Goal: Information Seeking & Learning: Find specific fact

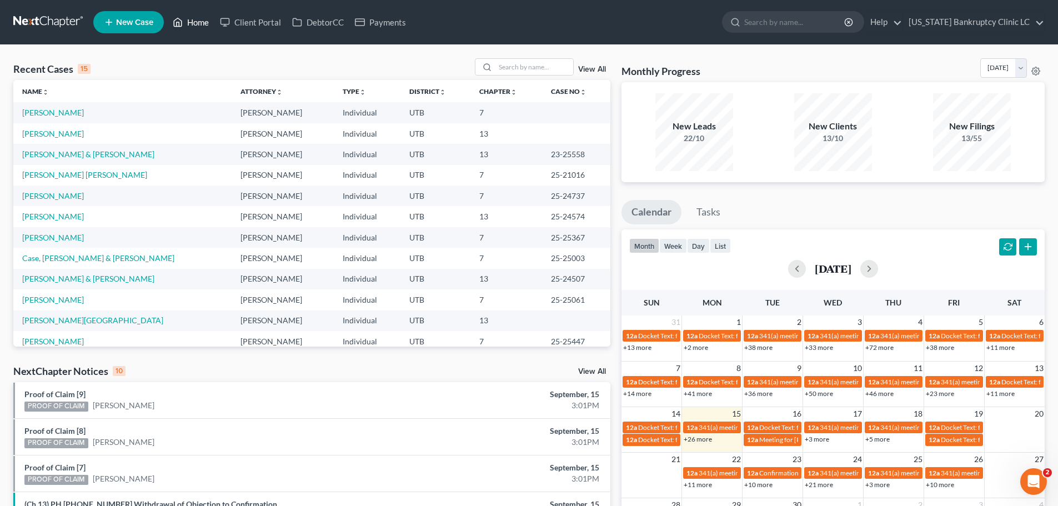
click at [196, 19] on link "Home" at bounding box center [190, 22] width 47 height 20
click at [522, 69] on input "search" at bounding box center [535, 67] width 78 height 16
type input "[PERSON_NAME]"
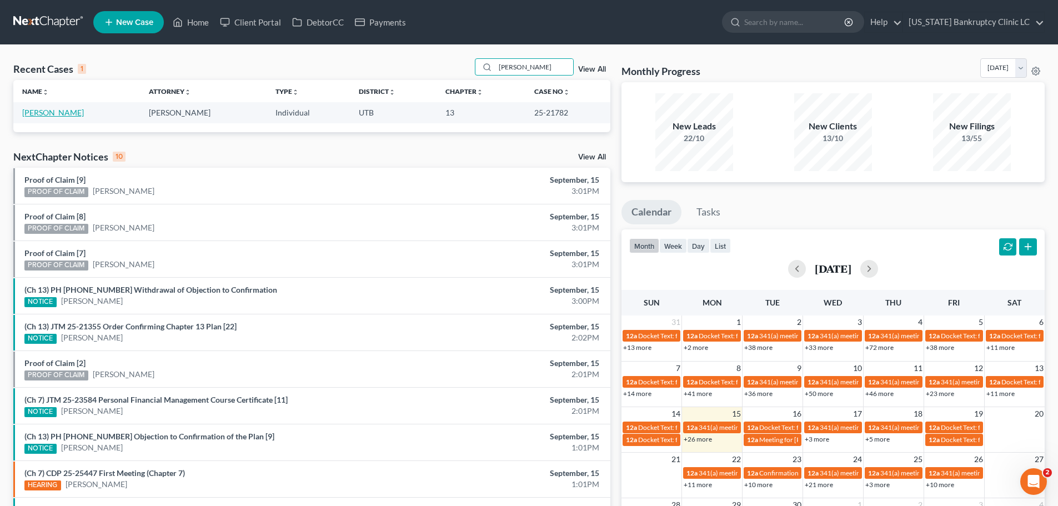
click at [62, 113] on link "[PERSON_NAME]" at bounding box center [53, 112] width 62 height 9
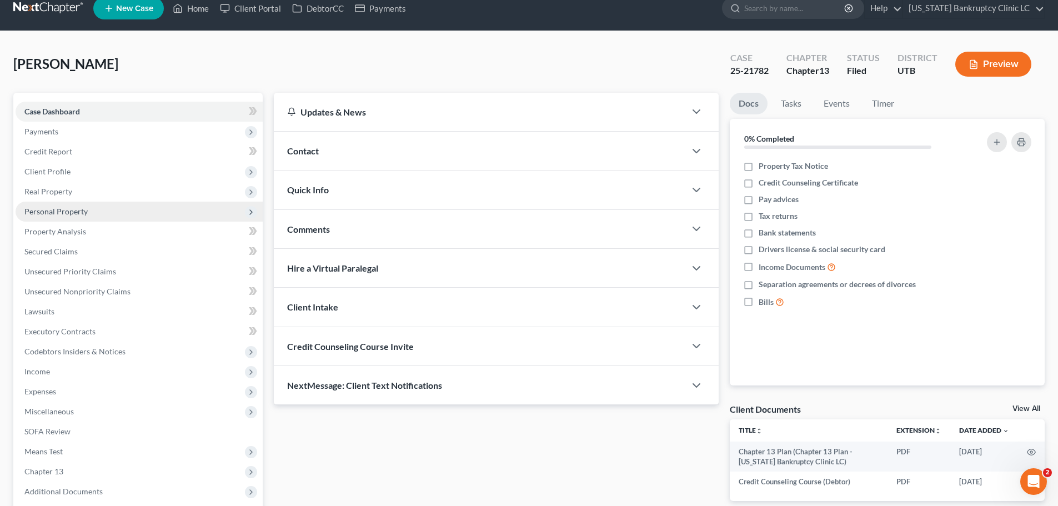
scroll to position [124, 0]
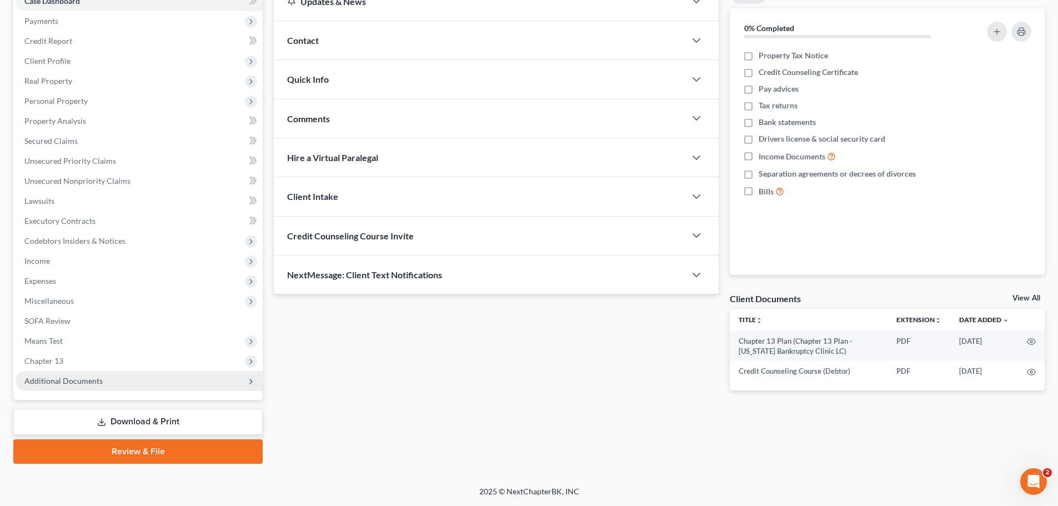
click at [88, 383] on span "Additional Documents" at bounding box center [63, 380] width 78 height 9
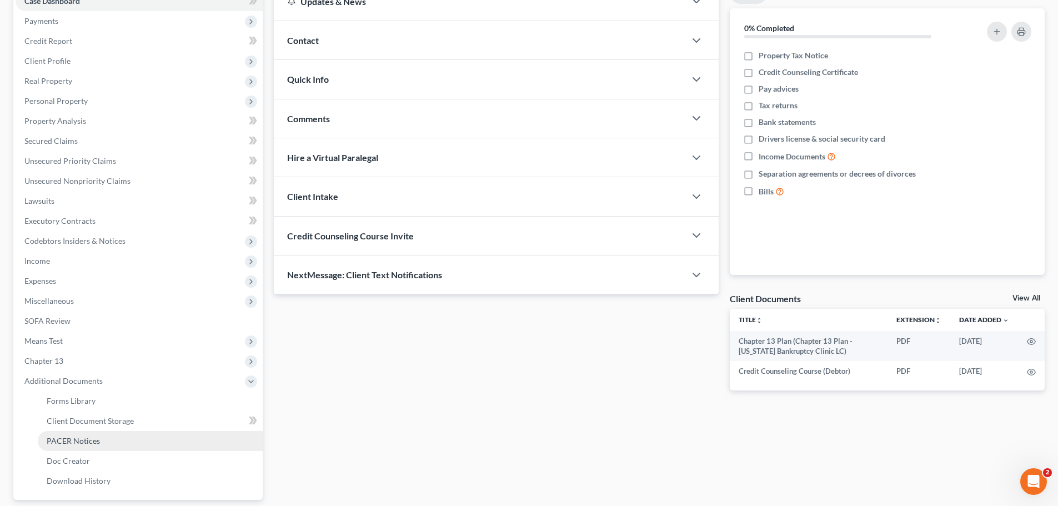
click at [72, 446] on link "PACER Notices" at bounding box center [150, 441] width 225 height 20
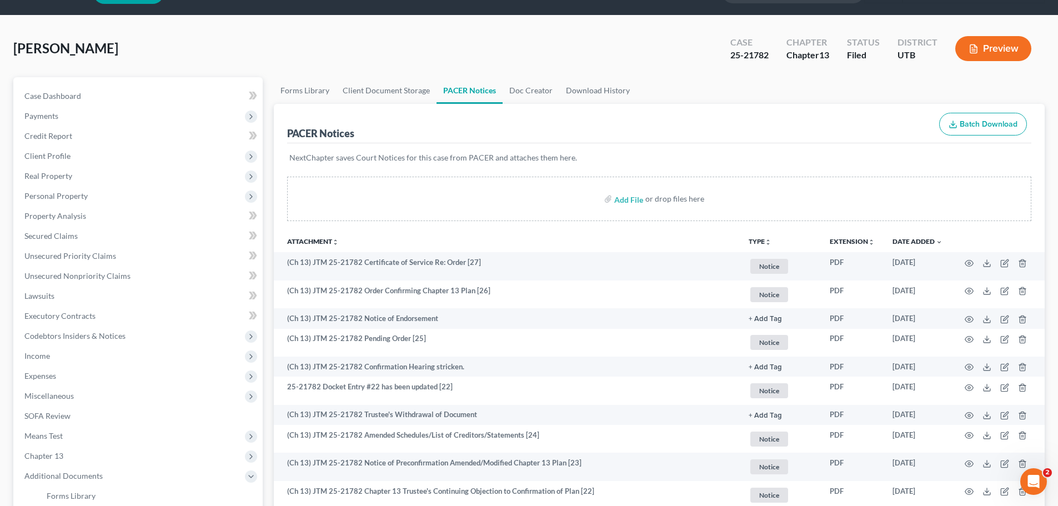
scroll to position [56, 0]
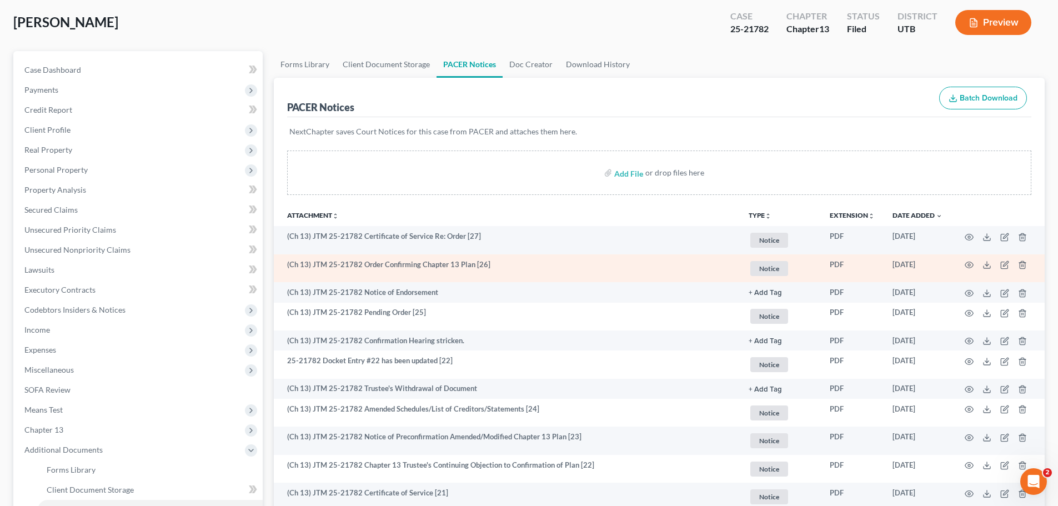
click at [469, 265] on td "(Ch 13) JTM 25-21782 Order Confirming Chapter 13 Plan [26]" at bounding box center [507, 268] width 466 height 28
click at [968, 263] on icon "button" at bounding box center [969, 265] width 9 height 9
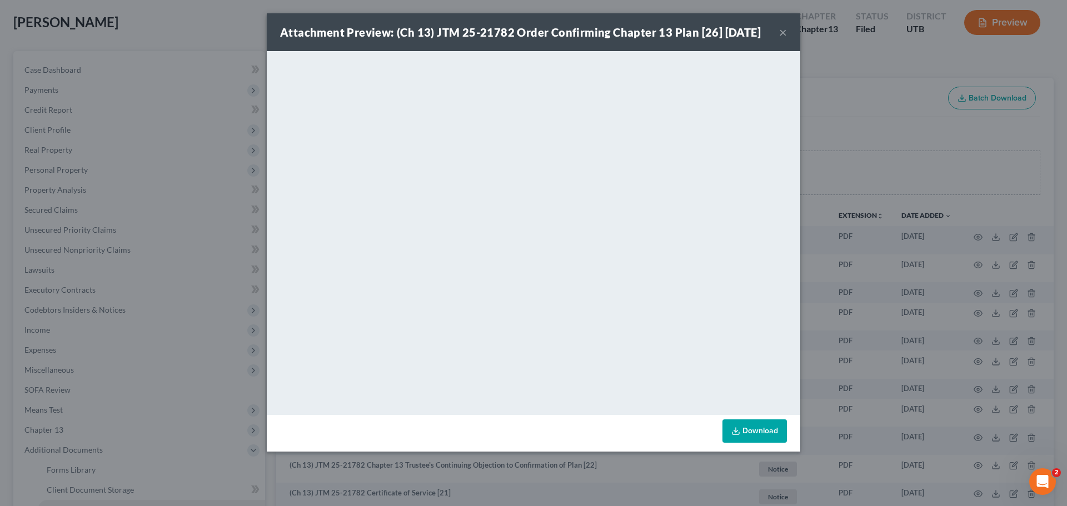
click at [784, 38] on button "×" at bounding box center [783, 32] width 8 height 13
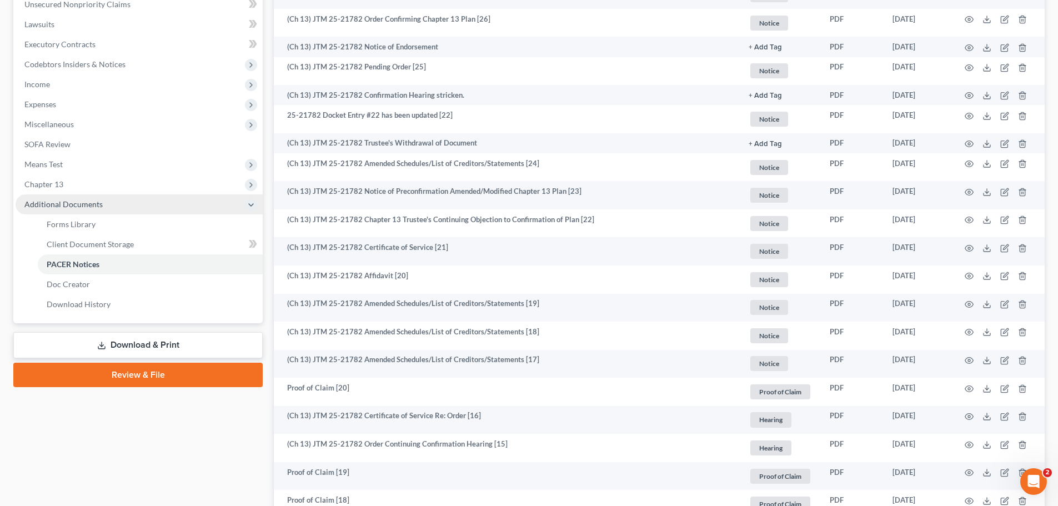
scroll to position [333, 0]
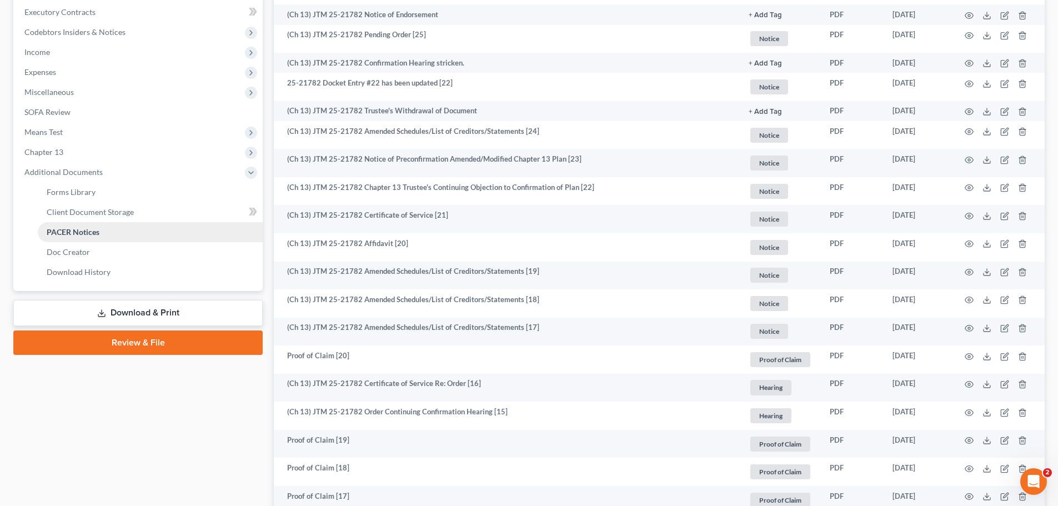
click at [97, 233] on span "PACER Notices" at bounding box center [73, 231] width 53 height 9
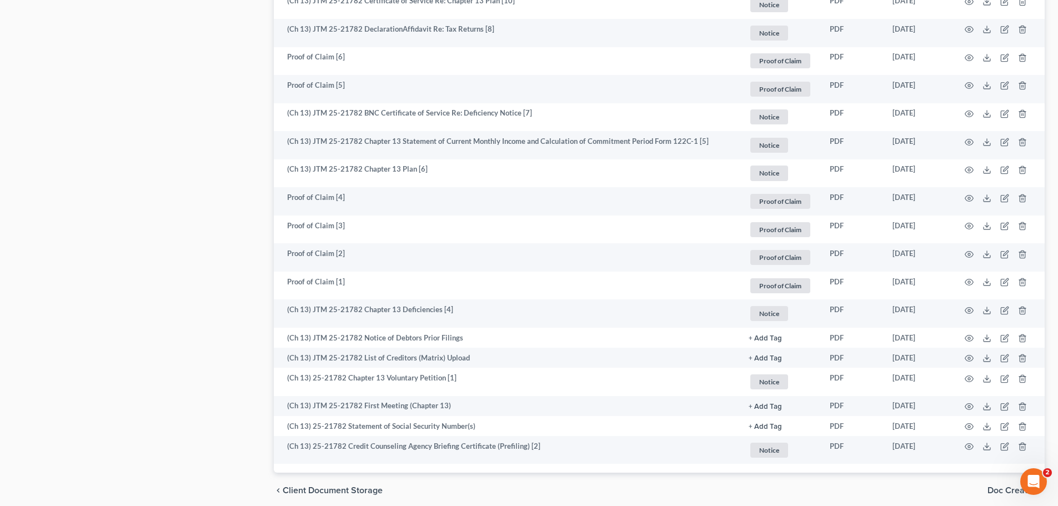
scroll to position [1447, 0]
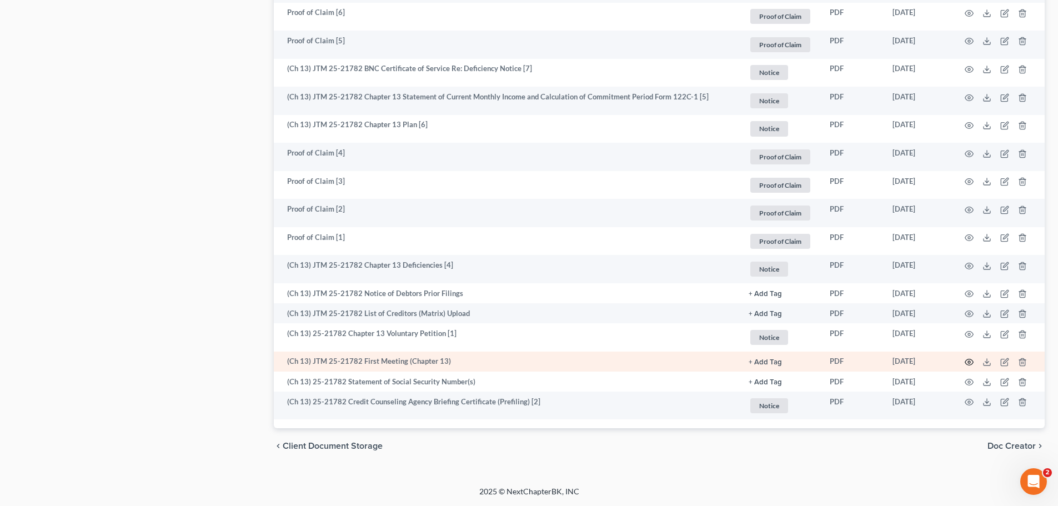
click at [969, 360] on icon "button" at bounding box center [969, 362] width 9 height 9
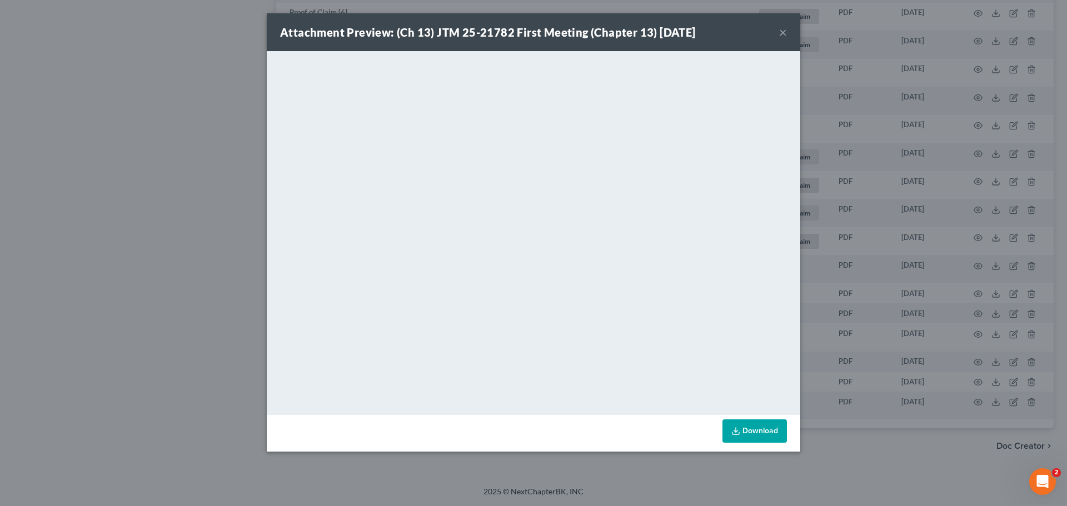
click at [781, 33] on button "×" at bounding box center [783, 32] width 8 height 13
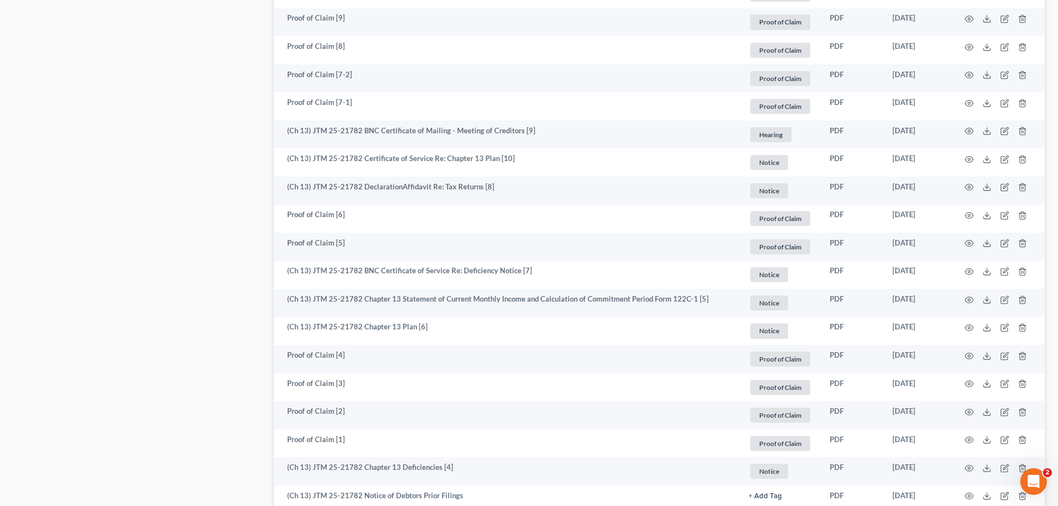
scroll to position [1224, 0]
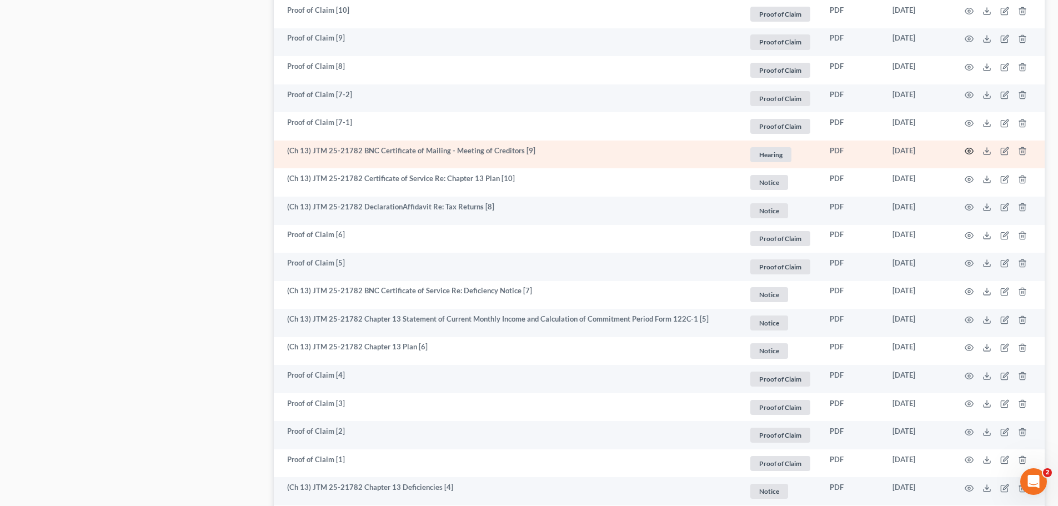
click at [968, 150] on icon "button" at bounding box center [969, 151] width 9 height 9
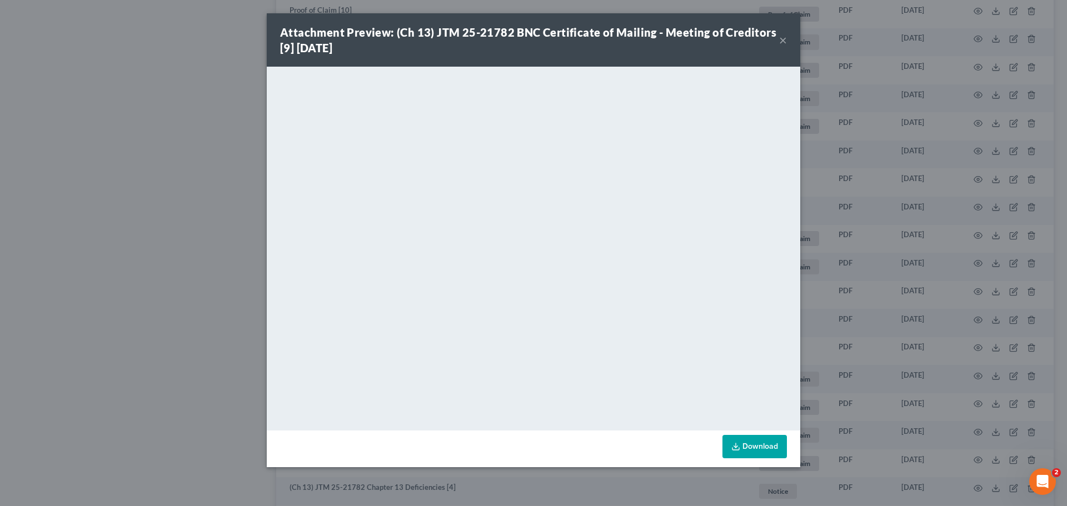
click at [784, 40] on button "×" at bounding box center [783, 39] width 8 height 13
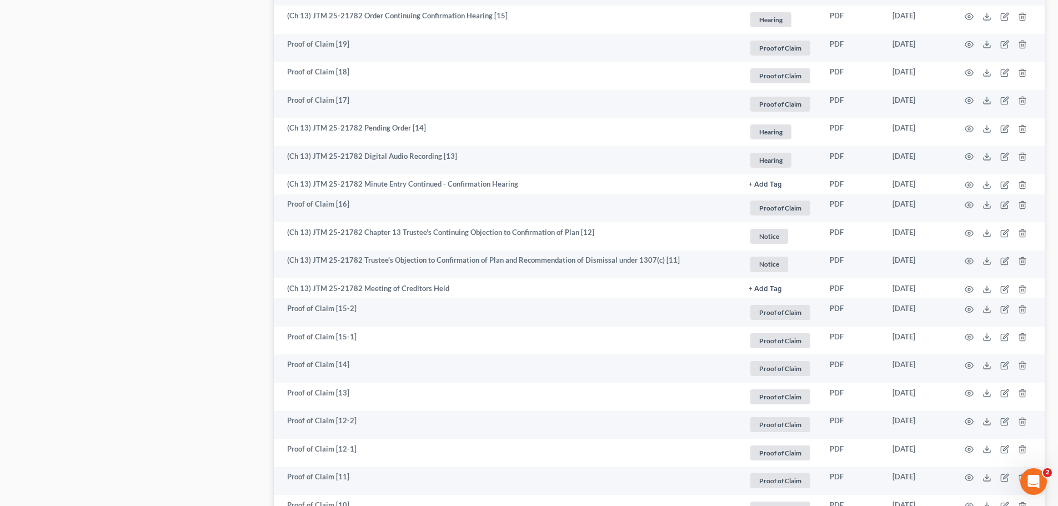
scroll to position [724, 0]
